Goal: Navigation & Orientation: Find specific page/section

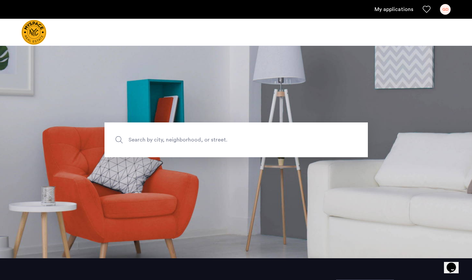
scroll to position [12, 0]
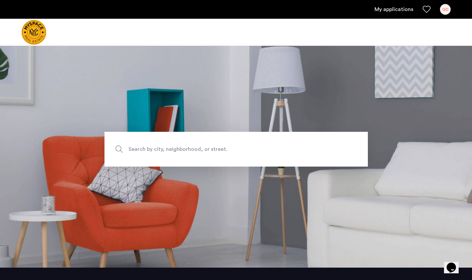
click at [235, 152] on span "Search by city, neighborhood, or street." at bounding box center [221, 148] width 184 height 9
click at [235, 152] on input "Search by city, neighborhood, or street." at bounding box center [237, 149] width 264 height 35
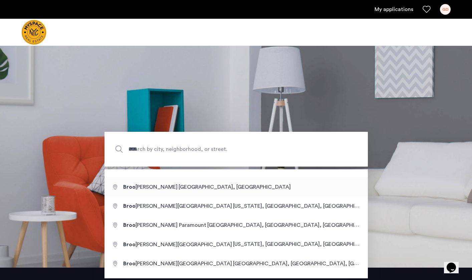
type input "**********"
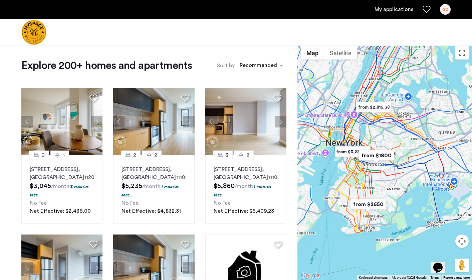
click at [447, 10] on div "GD" at bounding box center [445, 9] width 11 height 11
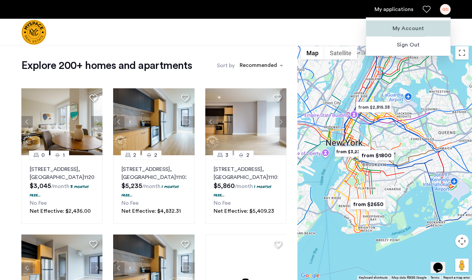
click at [415, 29] on span "My Account" at bounding box center [408, 28] width 73 height 8
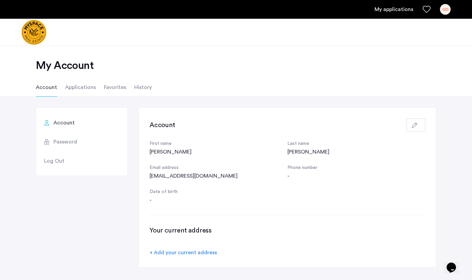
click at [114, 88] on li "Favorites" at bounding box center [115, 87] width 22 height 19
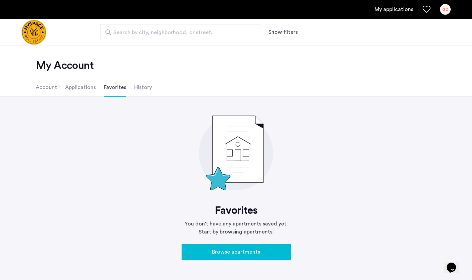
click at [294, 32] on button "Show filters" at bounding box center [283, 32] width 29 height 8
